Goal: Task Accomplishment & Management: Understand process/instructions

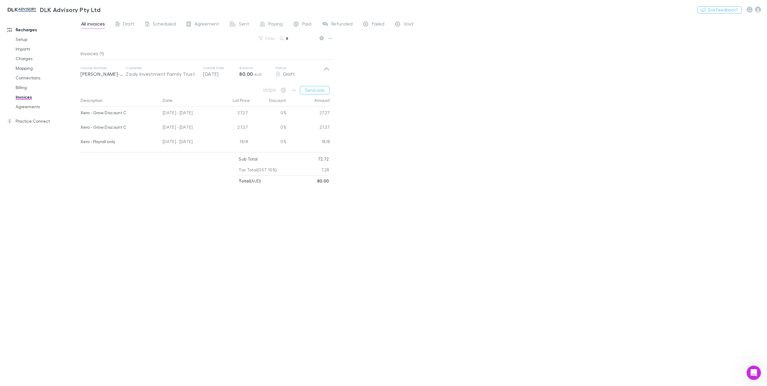
scroll to position [1953, 0]
click at [24, 61] on link "Charges" at bounding box center [47, 59] width 74 height 10
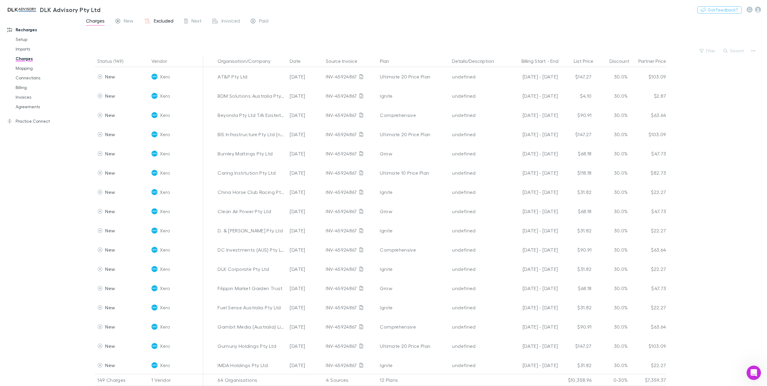
click at [161, 21] on span "Excluded" at bounding box center [164, 22] width 20 height 8
click at [727, 49] on button "Search" at bounding box center [733, 50] width 27 height 7
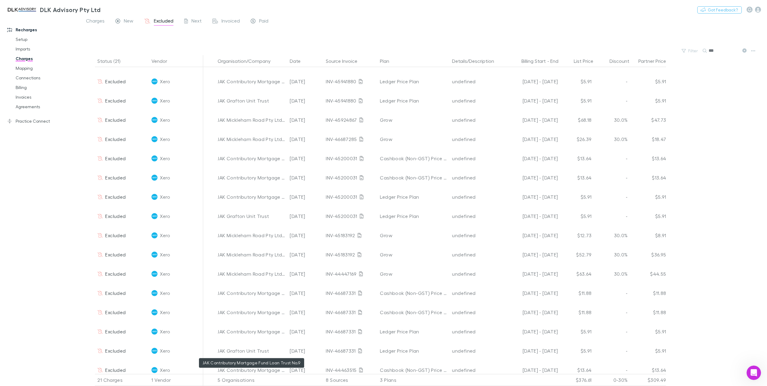
scroll to position [8, 0]
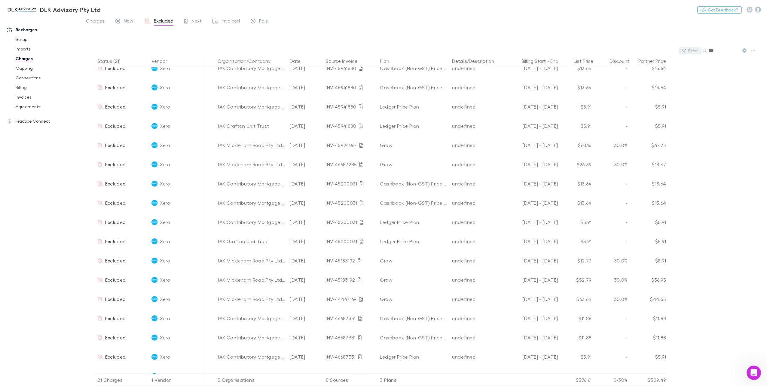
drag, startPoint x: 716, startPoint y: 49, endPoint x: 681, endPoint y: 49, distance: 34.9
click at [681, 49] on div "Filter Search ***" at bounding box center [424, 51] width 687 height 8
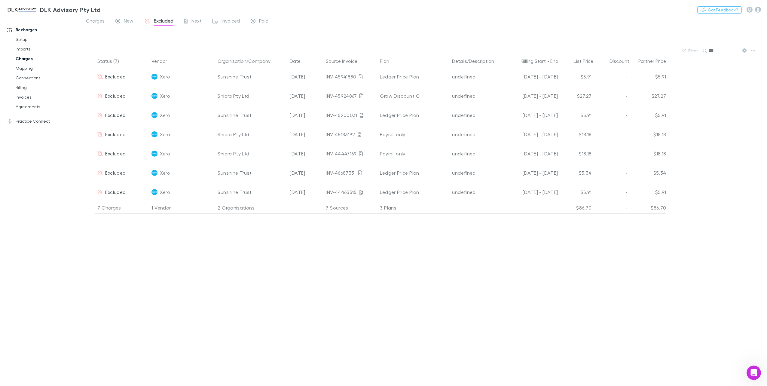
scroll to position [0, 0]
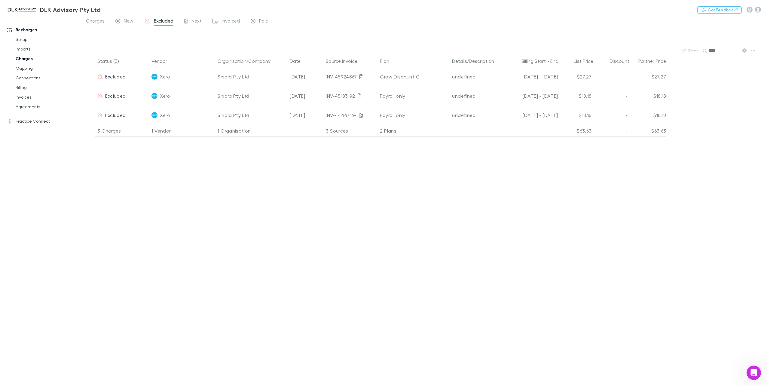
type input "****"
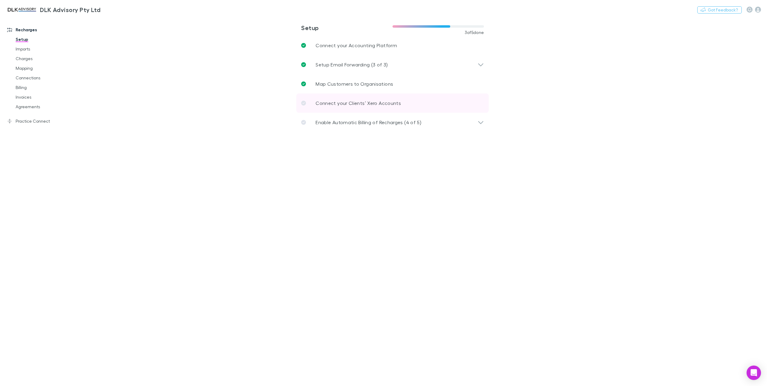
click at [389, 101] on p "Connect your Clients’ Xero Accounts" at bounding box center [358, 102] width 85 height 7
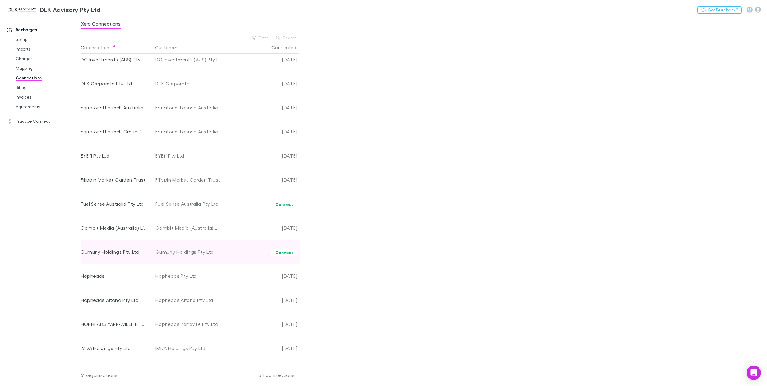
scroll to position [421, 0]
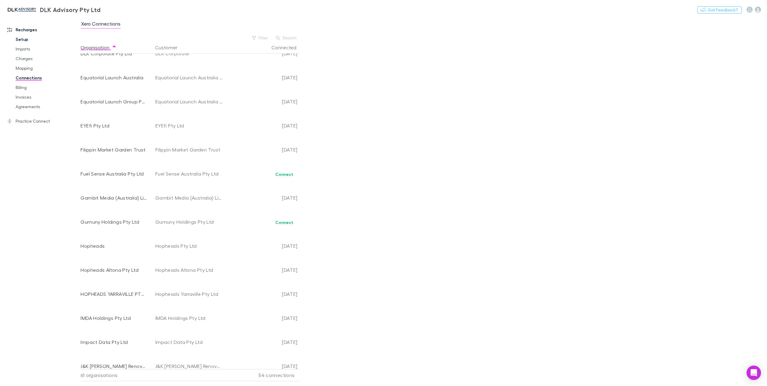
click at [29, 39] on link "Setup" at bounding box center [47, 40] width 74 height 10
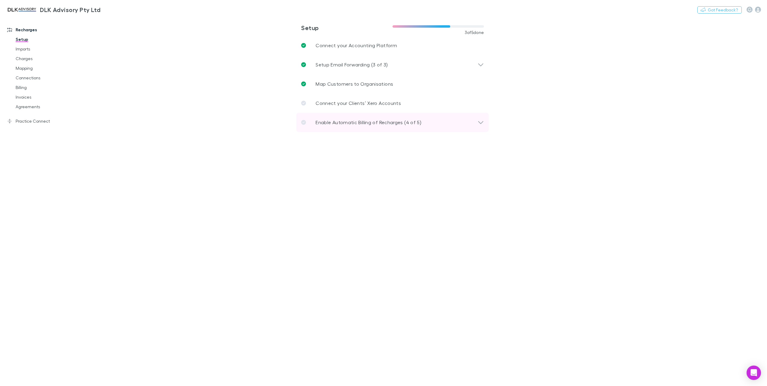
click at [426, 122] on div "Enable Automatic Billing of Recharges (4 of 5)" at bounding box center [389, 122] width 176 height 7
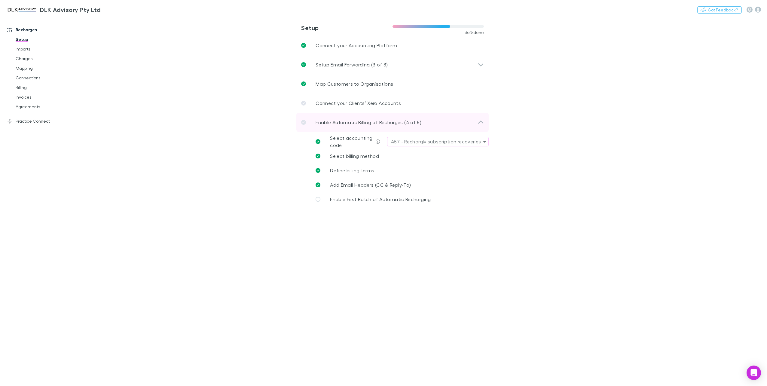
click at [385, 123] on p "Enable Automatic Billing of Recharges (4 of 5)" at bounding box center [369, 122] width 106 height 7
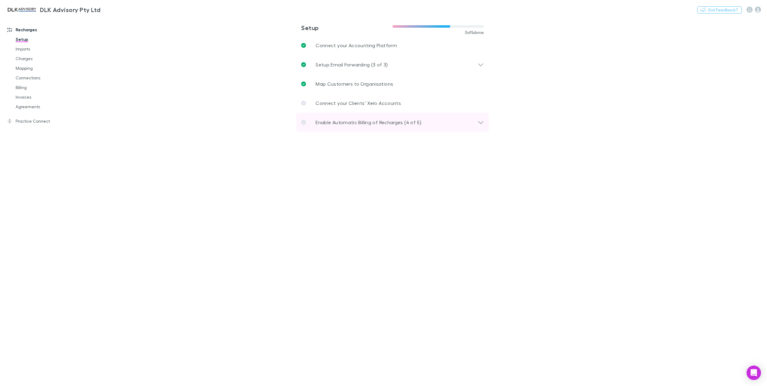
click at [429, 121] on div "Enable Automatic Billing of Recharges (4 of 5)" at bounding box center [389, 122] width 176 height 7
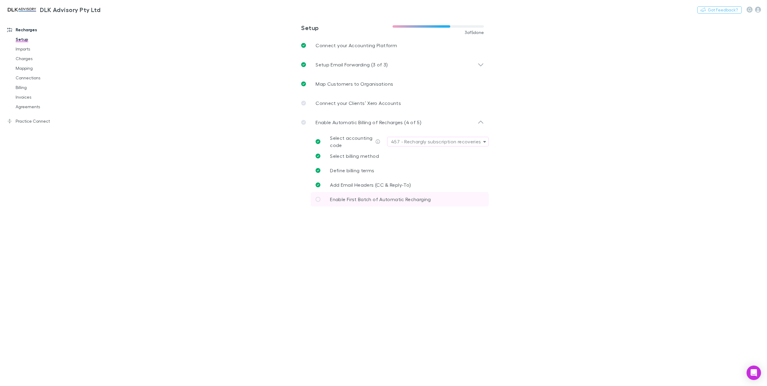
click at [362, 199] on span "Enable First Batch of Automatic Recharging" at bounding box center [380, 199] width 101 height 6
